Goal: Information Seeking & Learning: Learn about a topic

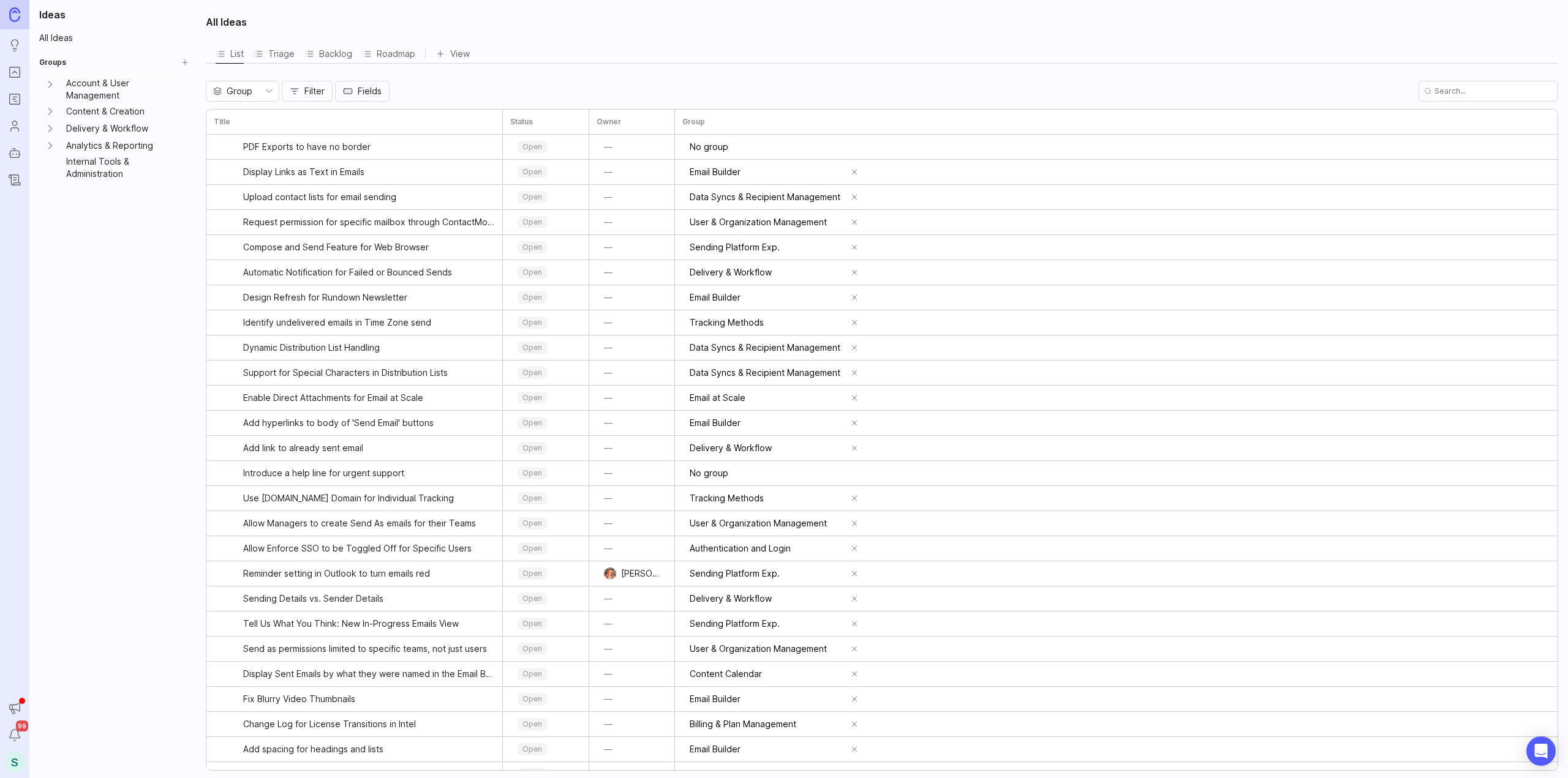
click at [20, 70] on icon "Portal" at bounding box center [14, 72] width 13 height 15
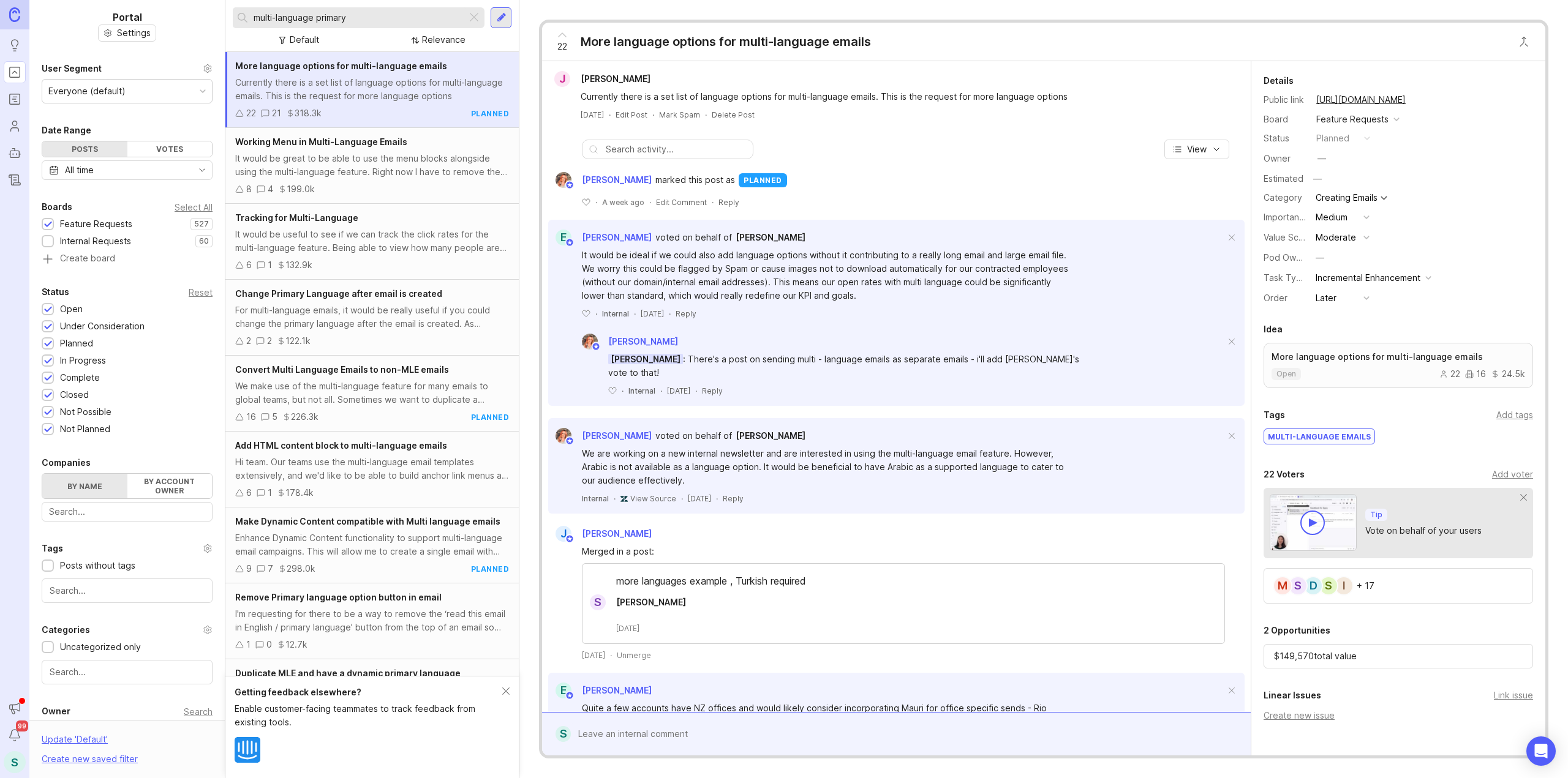
click at [392, 319] on div "For multi-language emails, it would be really useful if you could change the pr…" at bounding box center [372, 317] width 274 height 27
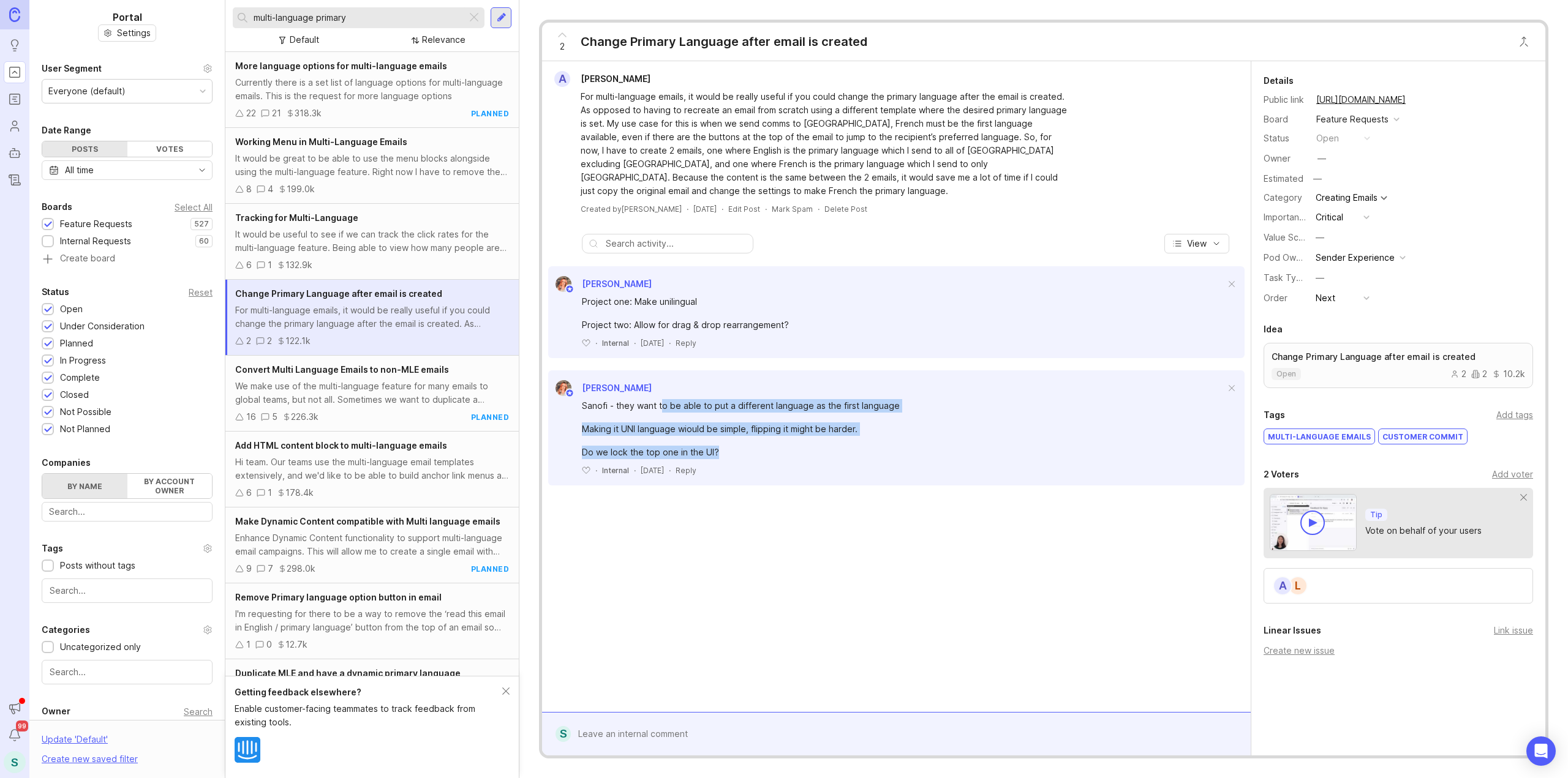
drag, startPoint x: 663, startPoint y: 408, endPoint x: 779, endPoint y: 448, distance: 122.7
click at [779, 448] on div "Sanofi - they want to be able to put a different language as the first language…" at bounding box center [903, 429] width 643 height 60
click at [780, 449] on div "Do we lock the top one in the UI?" at bounding box center [826, 452] width 490 height 13
click at [563, 35] on icon at bounding box center [562, 35] width 15 height 15
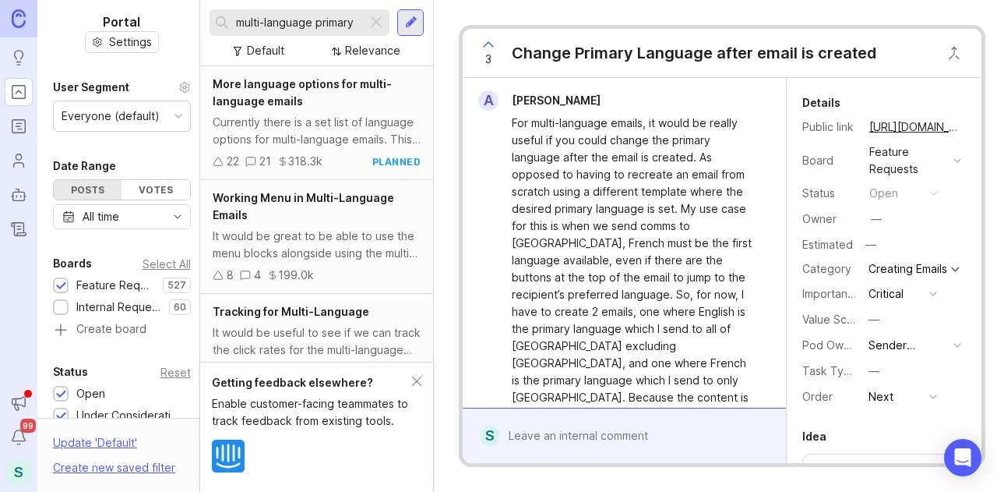
click at [919, 52] on div "3 Change Primary Language after email is created" at bounding box center [722, 53] width 518 height 49
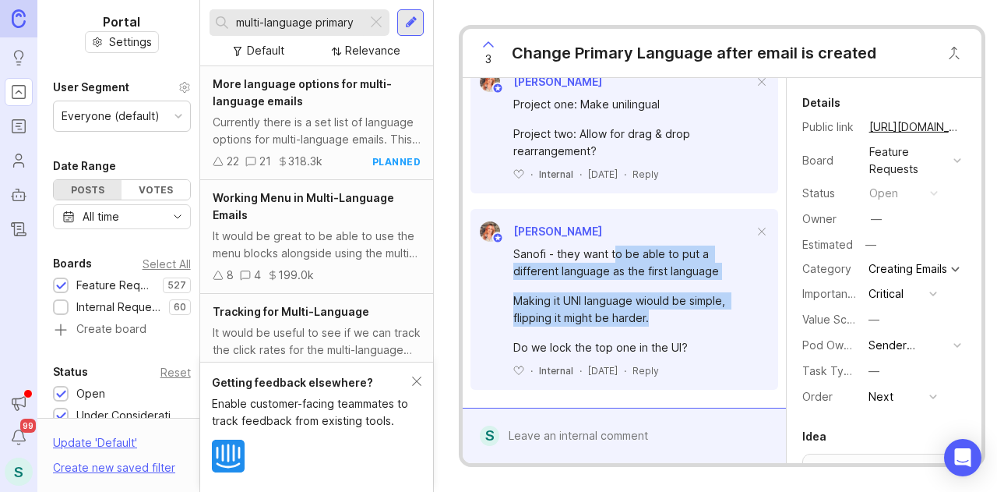
drag, startPoint x: 617, startPoint y: 231, endPoint x: 712, endPoint y: 305, distance: 120.5
click at [712, 305] on div "Sanofi - they want to be able to put a different language as the first language…" at bounding box center [632, 300] width 239 height 111
click at [712, 305] on div "Making it UNI language wiould be simple, flipping it might be harder." at bounding box center [632, 309] width 239 height 34
